Goal: Find specific page/section: Find specific page/section

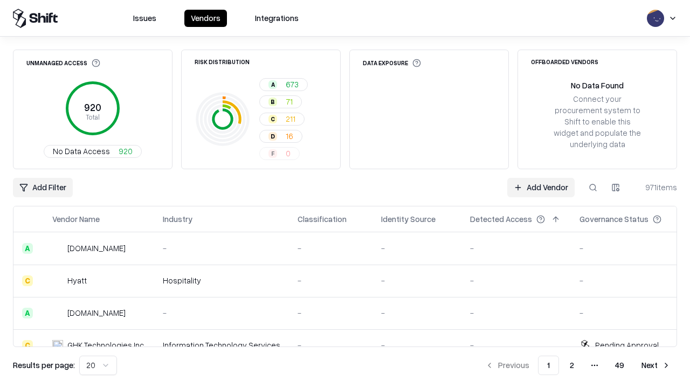
click at [98, 366] on html "Issues Vendors Integrations Unmanaged Access 920 Total No Data Access 920 Risk …" at bounding box center [345, 194] width 690 height 388
click at [656, 366] on button "Next" at bounding box center [656, 365] width 42 height 19
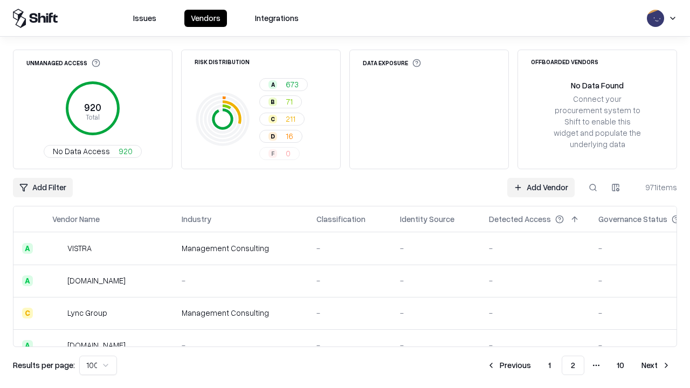
click at [656, 366] on button "Next" at bounding box center [656, 365] width 42 height 19
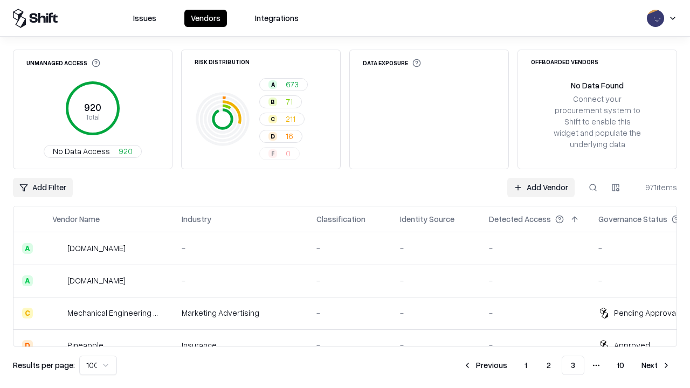
click at [656, 366] on button "Next" at bounding box center [656, 365] width 42 height 19
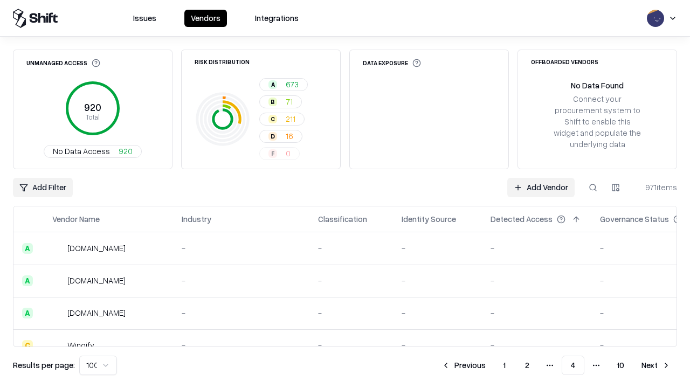
click at [656, 366] on button "Next" at bounding box center [656, 365] width 42 height 19
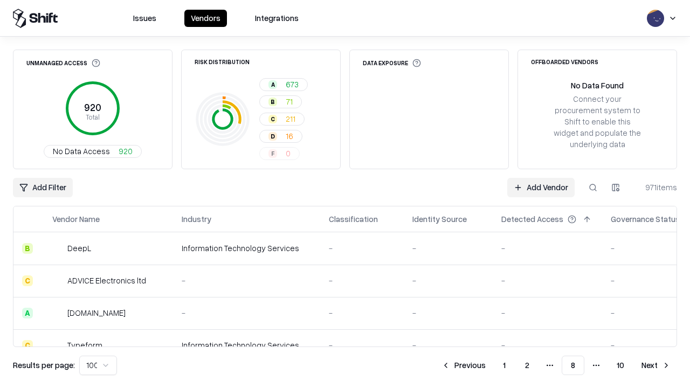
click at [656, 366] on button "Next" at bounding box center [656, 365] width 42 height 19
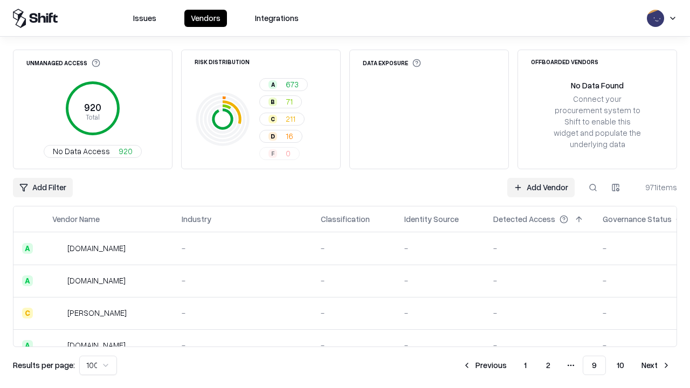
click at [656, 366] on button "Next" at bounding box center [656, 365] width 42 height 19
click at [509, 366] on button "Previous" at bounding box center [508, 365] width 57 height 19
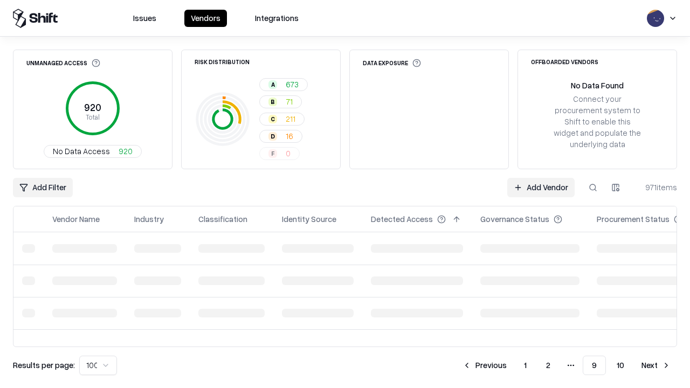
click at [485, 366] on button "Previous" at bounding box center [484, 365] width 57 height 19
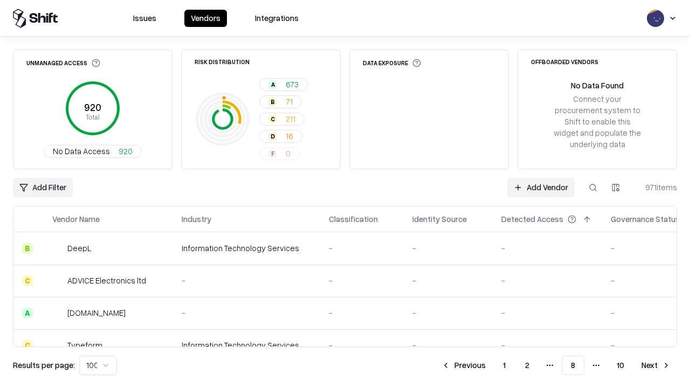
click at [464, 366] on button "Previous" at bounding box center [463, 365] width 57 height 19
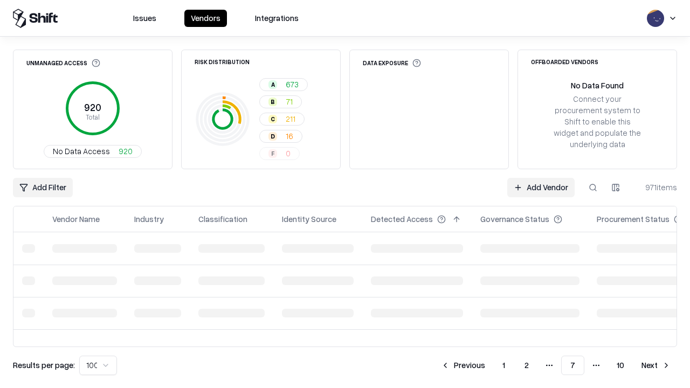
click at [463, 366] on button "Previous" at bounding box center [463, 365] width 57 height 19
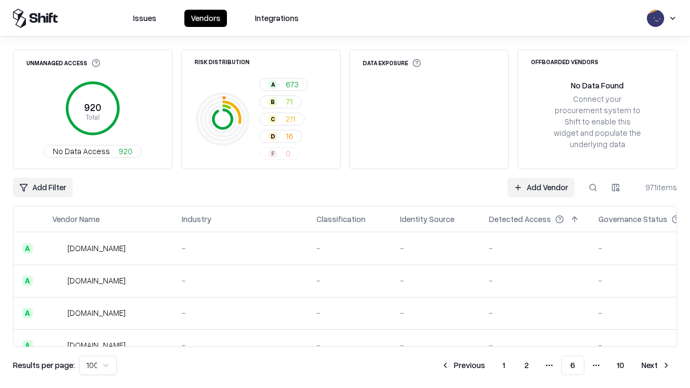
click at [463, 366] on button "Previous" at bounding box center [463, 365] width 57 height 19
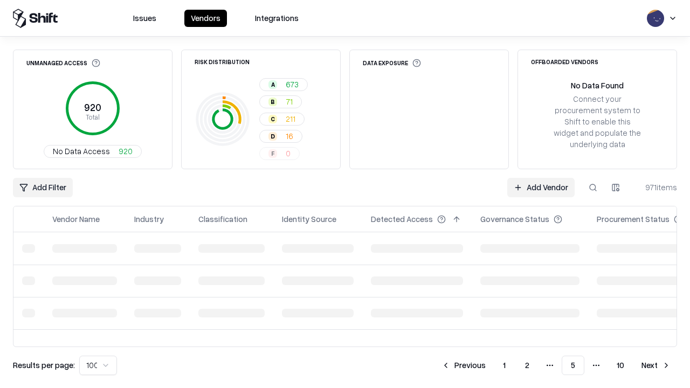
click at [464, 366] on button "Previous" at bounding box center [463, 365] width 57 height 19
